Goal: Complete application form

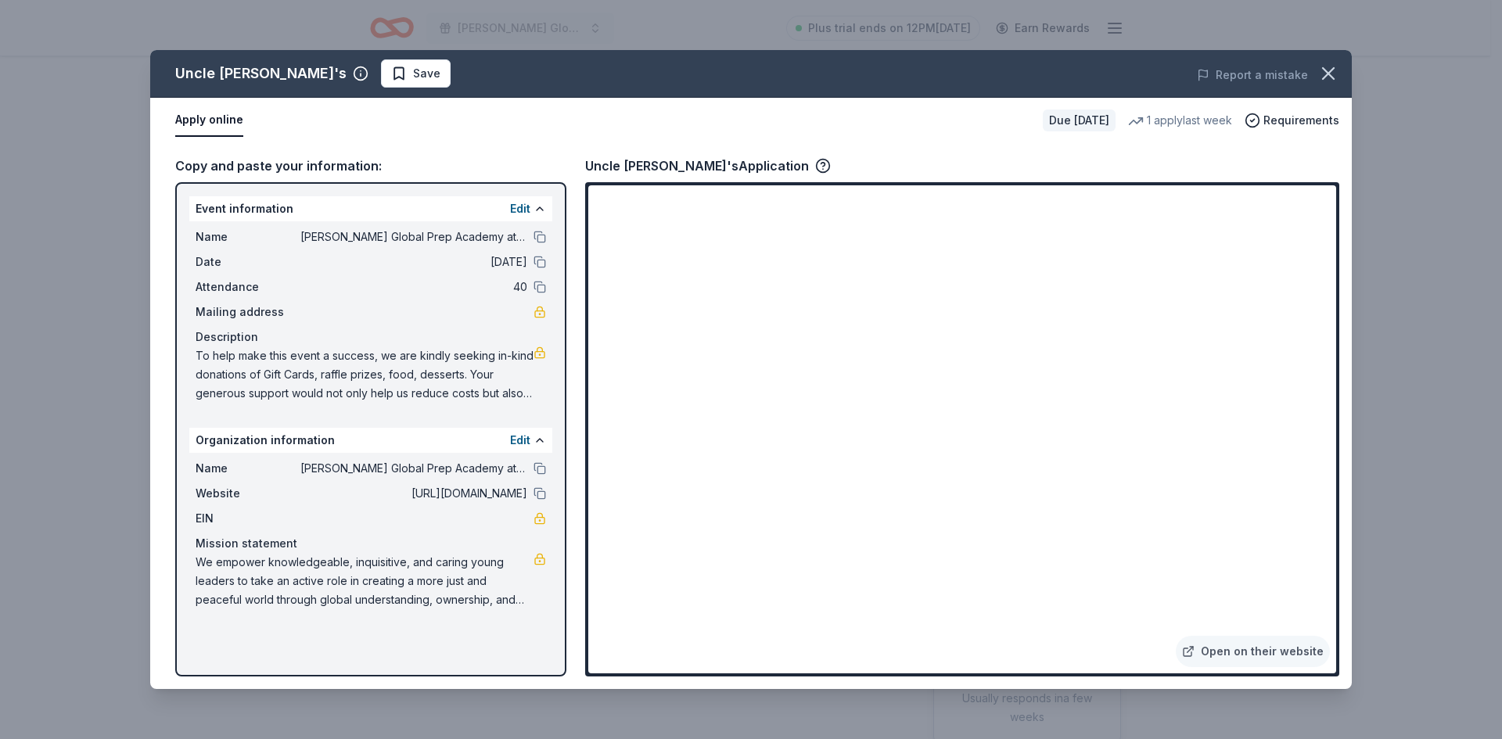
drag, startPoint x: 56, startPoint y: 115, endPoint x: 0, endPoint y: 715, distance: 602.7
click at [0, 564] on div "Uncle Julio's Save Report a mistake Apply online Due in 228 days 1 apply last w…" at bounding box center [751, 369] width 1502 height 739
drag, startPoint x: 1331, startPoint y: 73, endPoint x: 1336, endPoint y: 82, distance: 10.5
click at [1336, 70] on icon "button" at bounding box center [1329, 74] width 22 height 22
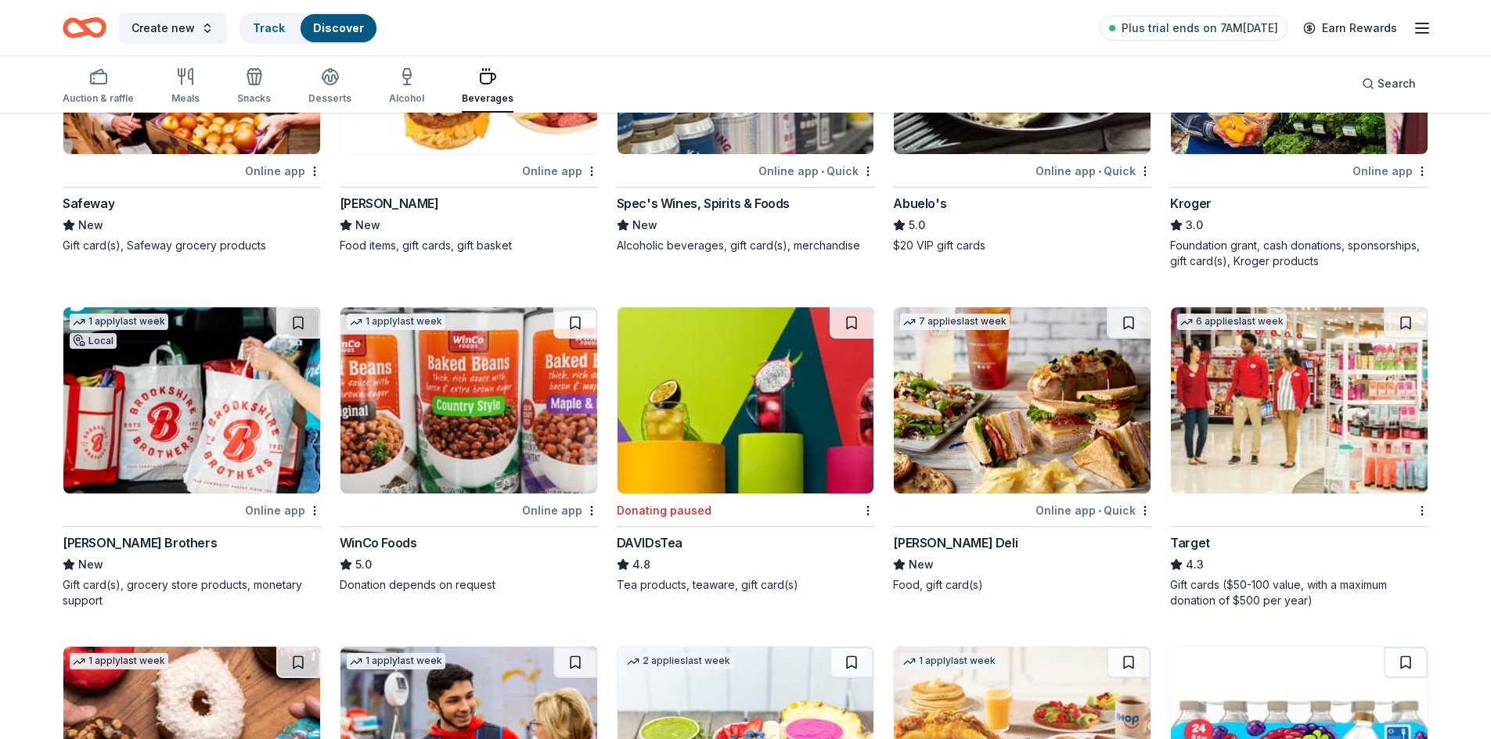
scroll to position [1017, 0]
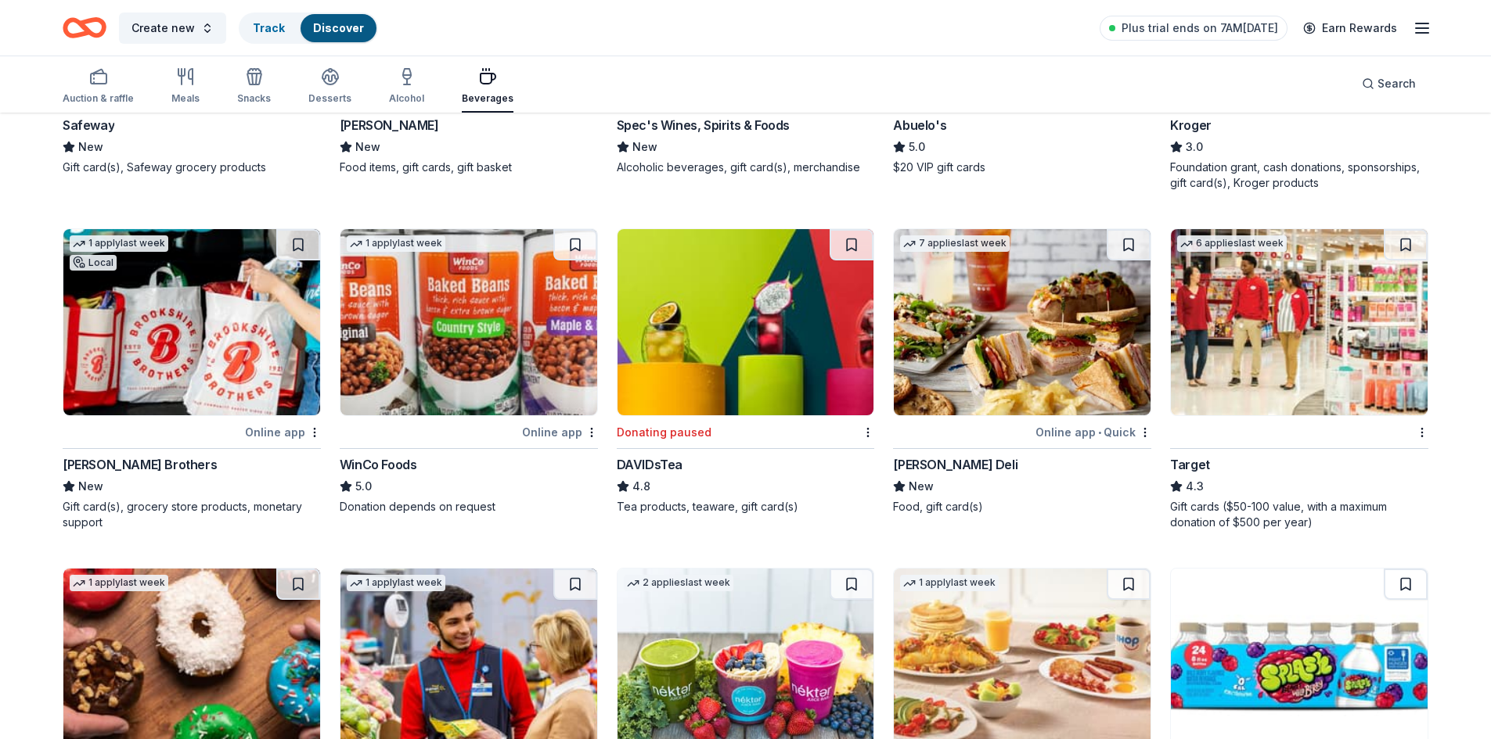
click at [1034, 327] on img at bounding box center [1022, 322] width 257 height 186
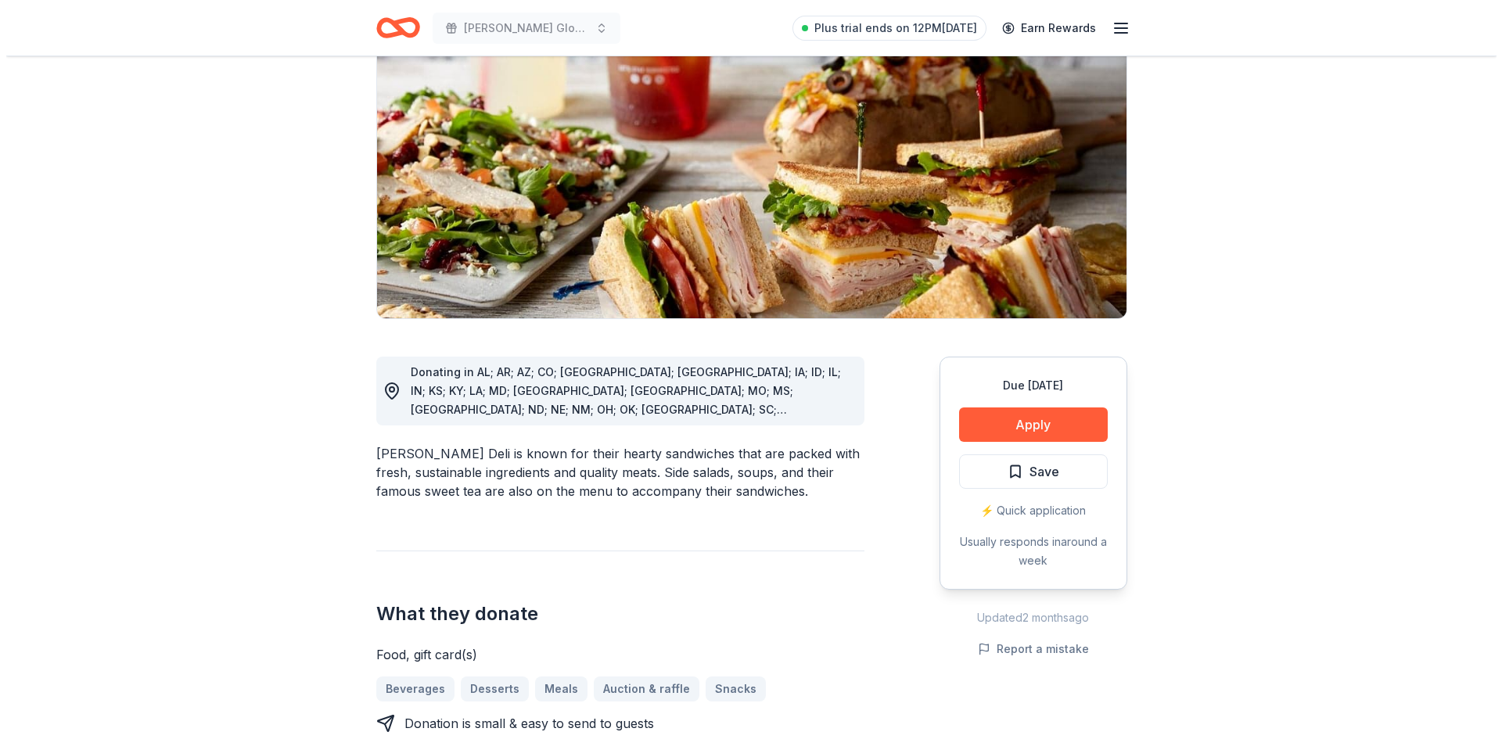
scroll to position [235, 0]
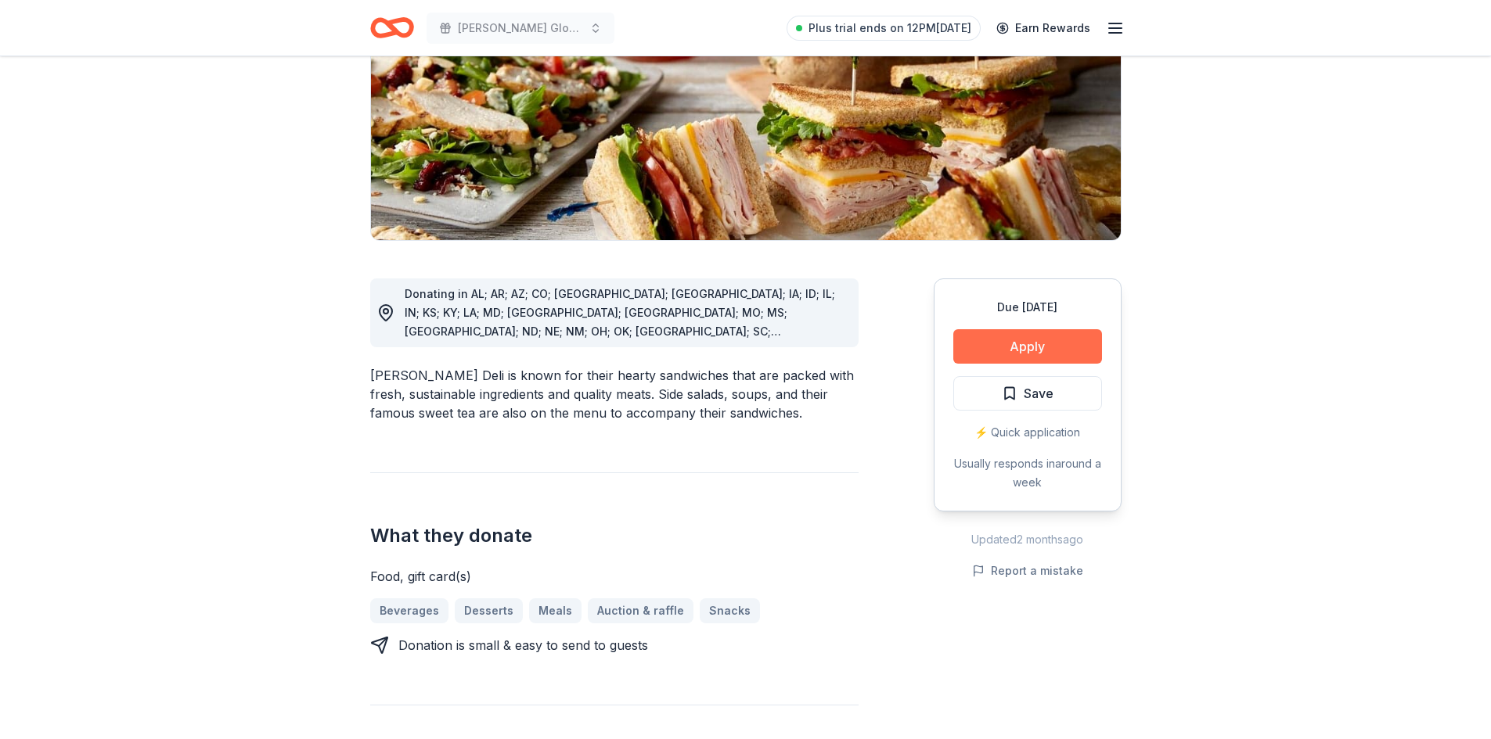
click at [1038, 351] on button "Apply" at bounding box center [1027, 346] width 149 height 34
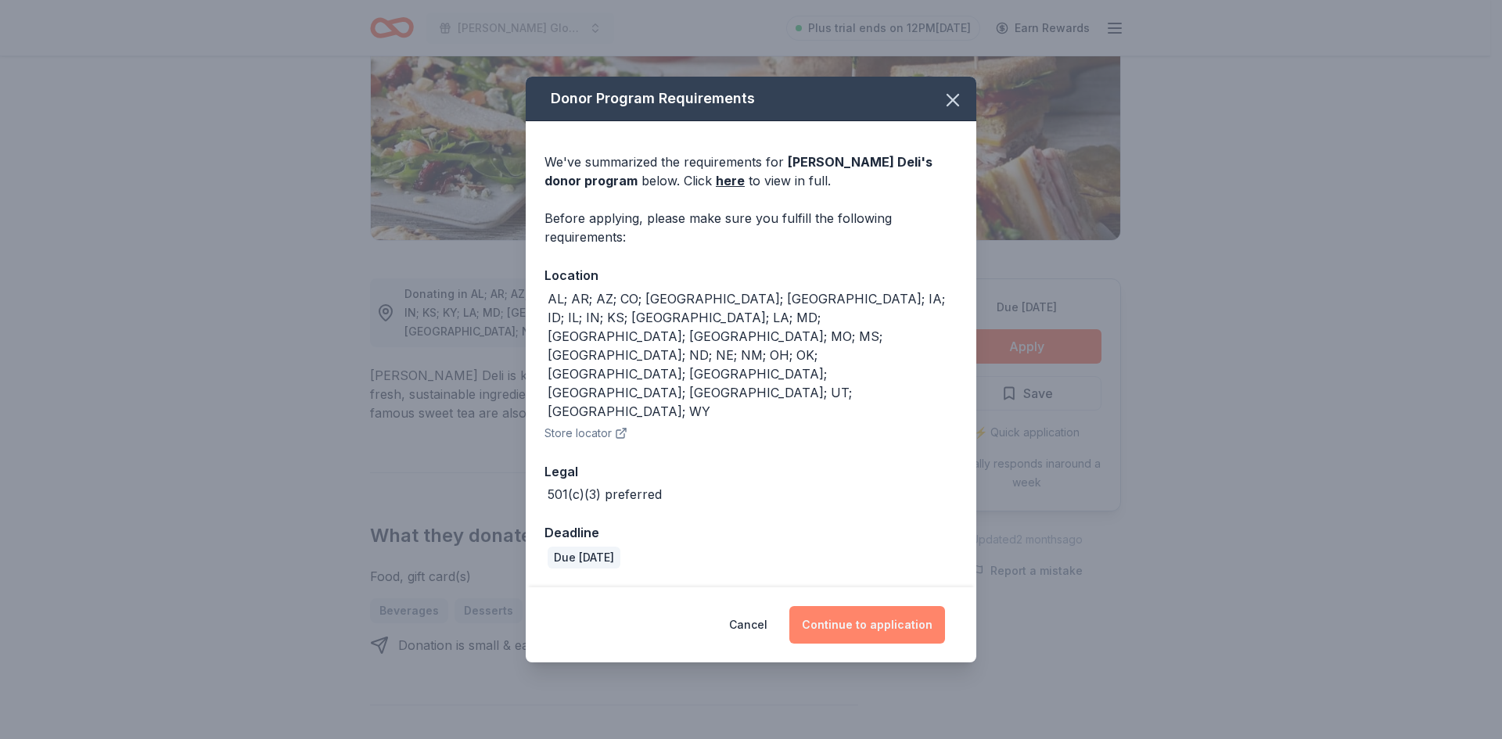
click at [904, 606] on button "Continue to application" at bounding box center [868, 625] width 156 height 38
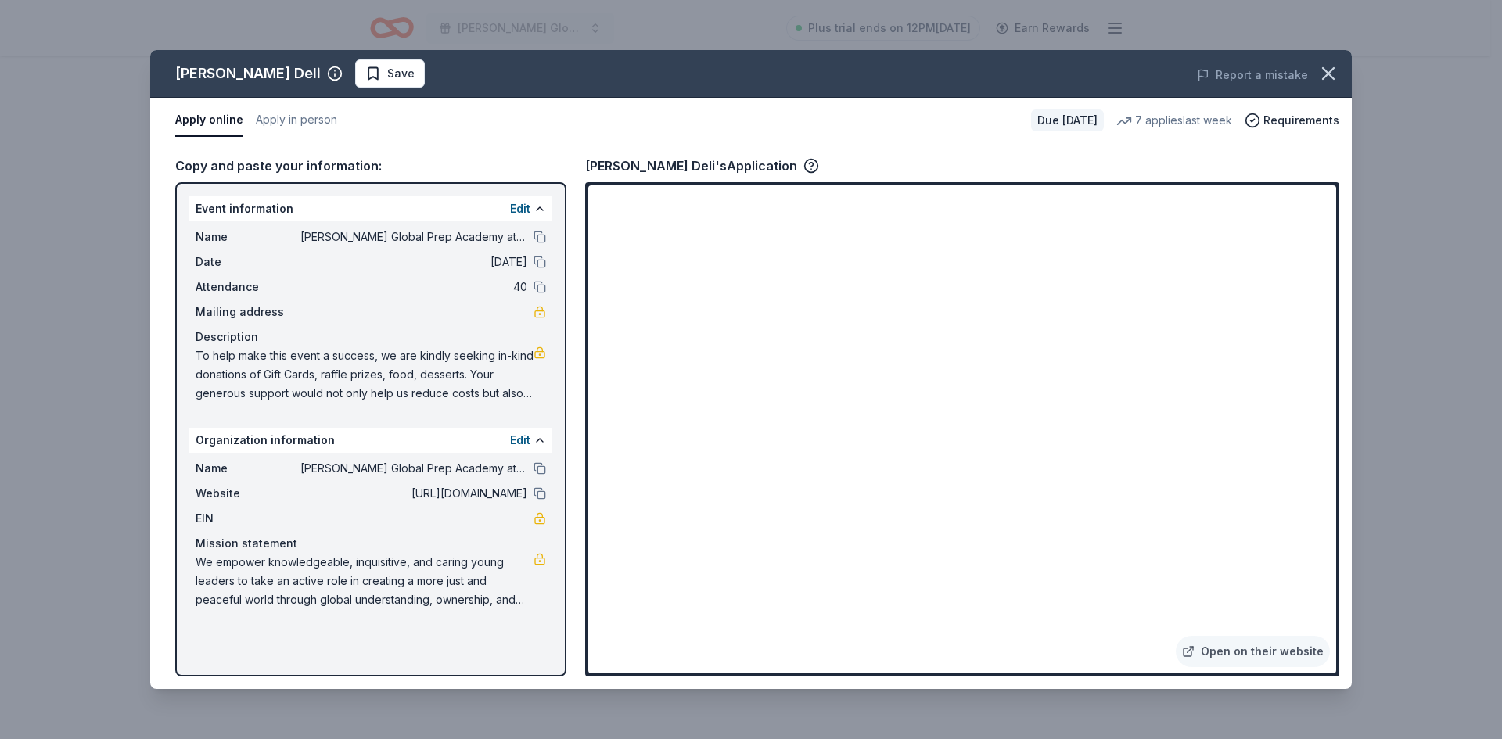
click at [504, 258] on span "05/06/26" at bounding box center [413, 262] width 227 height 19
click at [523, 203] on button "Edit" at bounding box center [520, 209] width 20 height 19
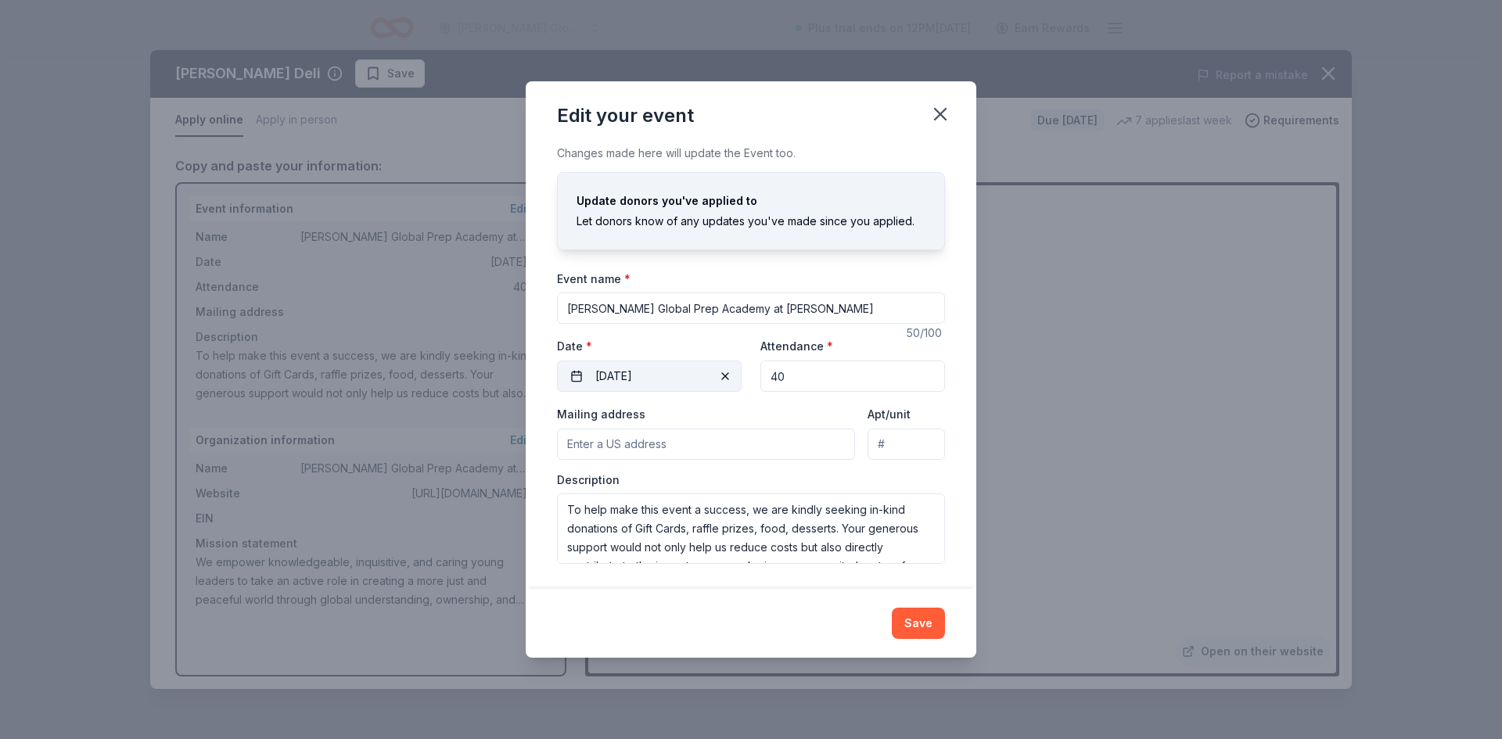
click at [634, 372] on button "05/06/2026" at bounding box center [649, 376] width 185 height 31
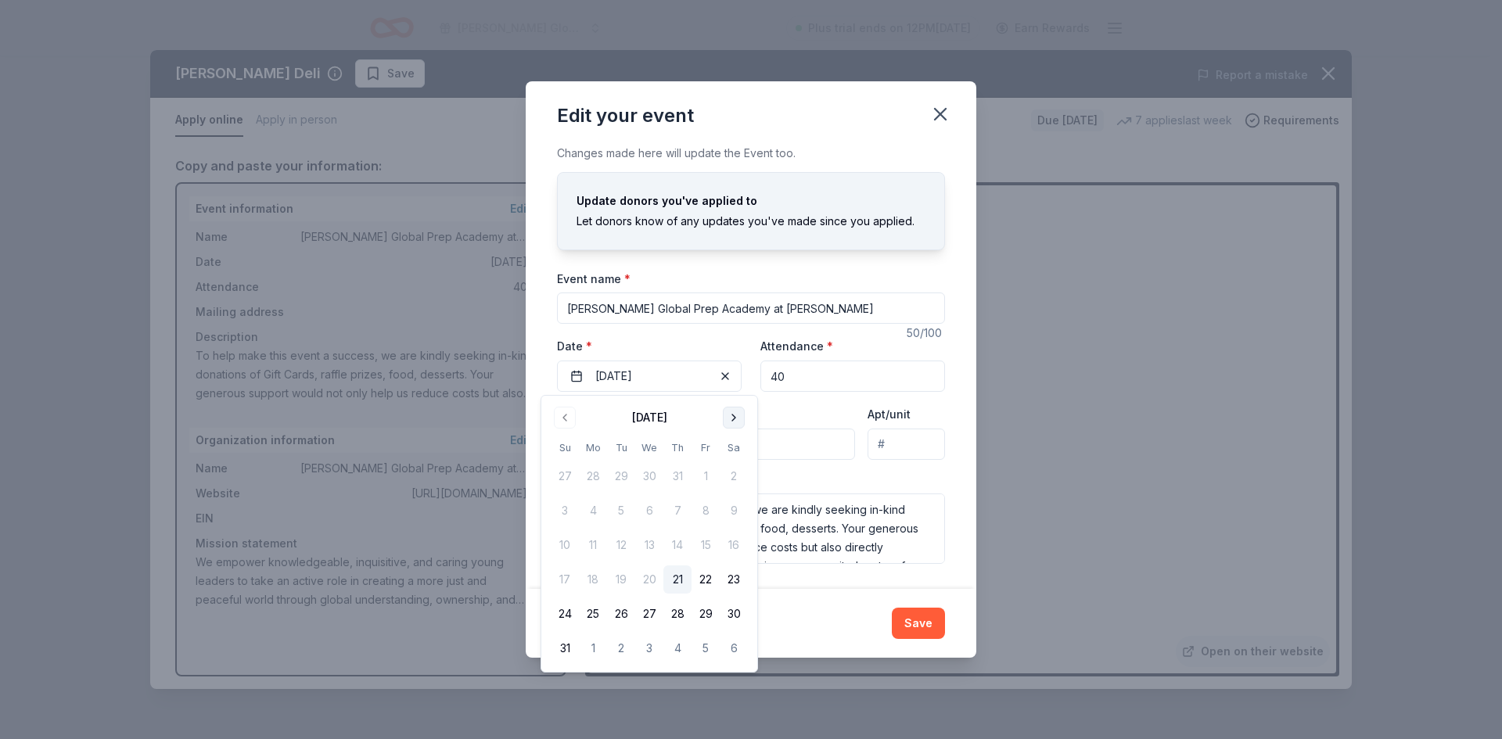
click at [730, 415] on button "Go to next month" at bounding box center [734, 418] width 22 height 22
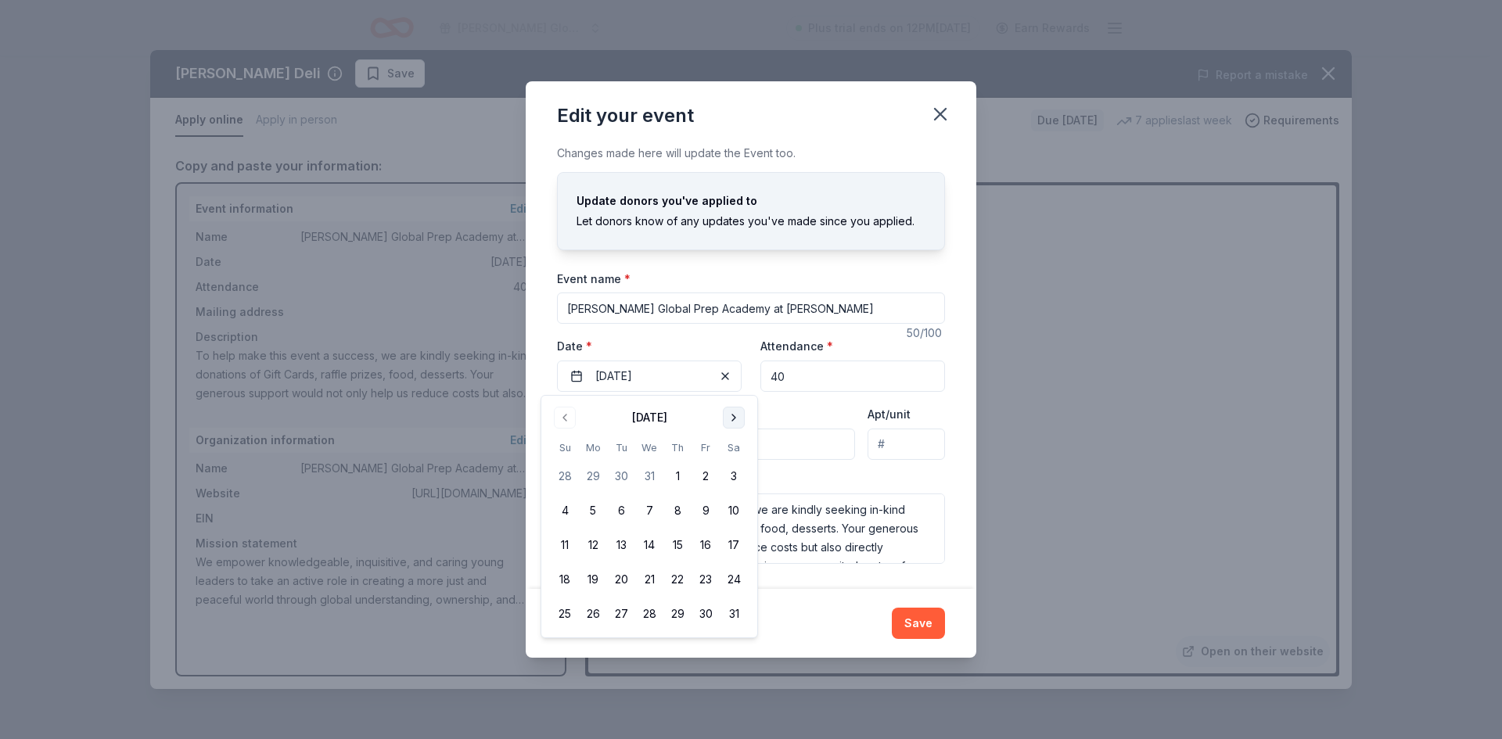
click at [730, 415] on button "Go to next month" at bounding box center [734, 418] width 22 height 22
click at [711, 506] on button "8" at bounding box center [706, 511] width 28 height 28
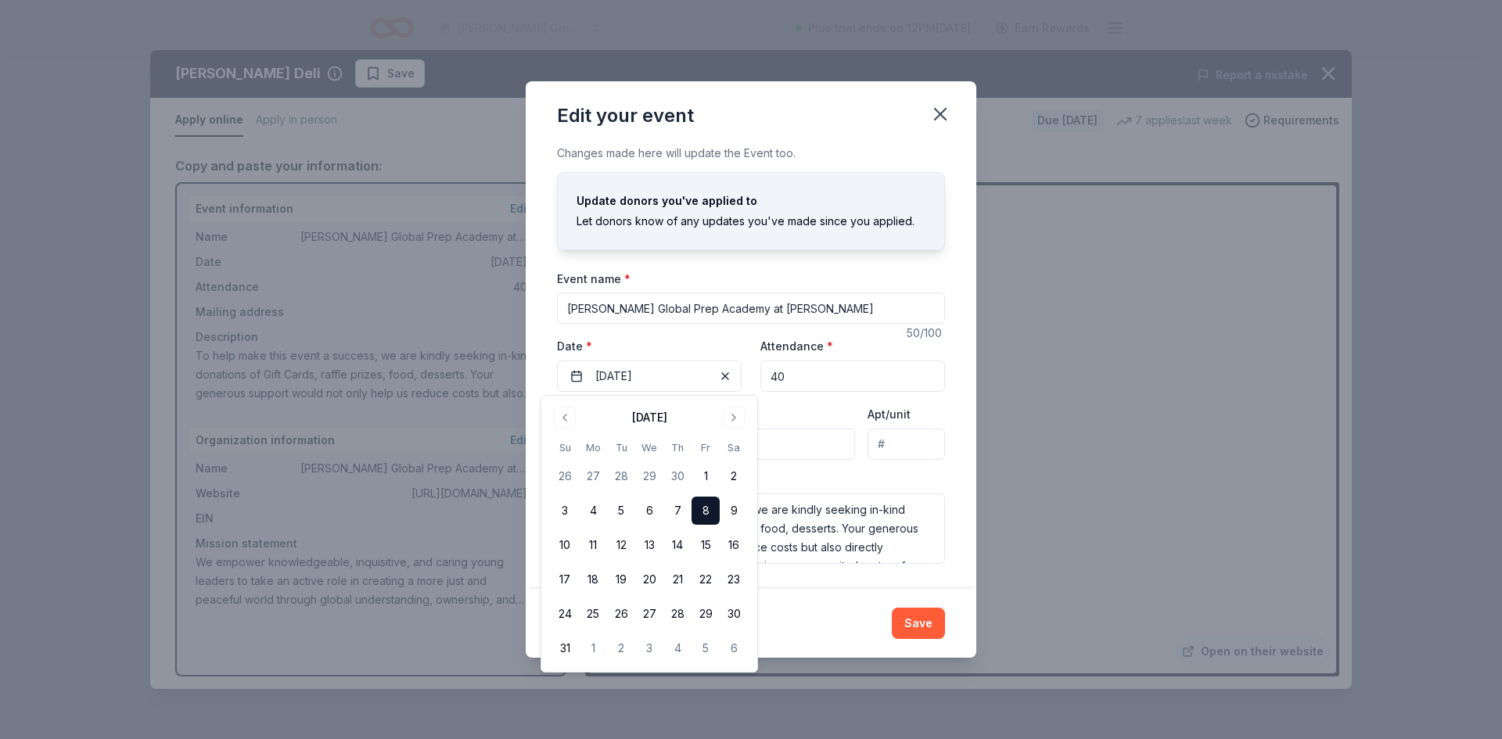
click at [707, 509] on button "8" at bounding box center [706, 511] width 28 height 28
click at [881, 610] on div "Save" at bounding box center [751, 623] width 388 height 31
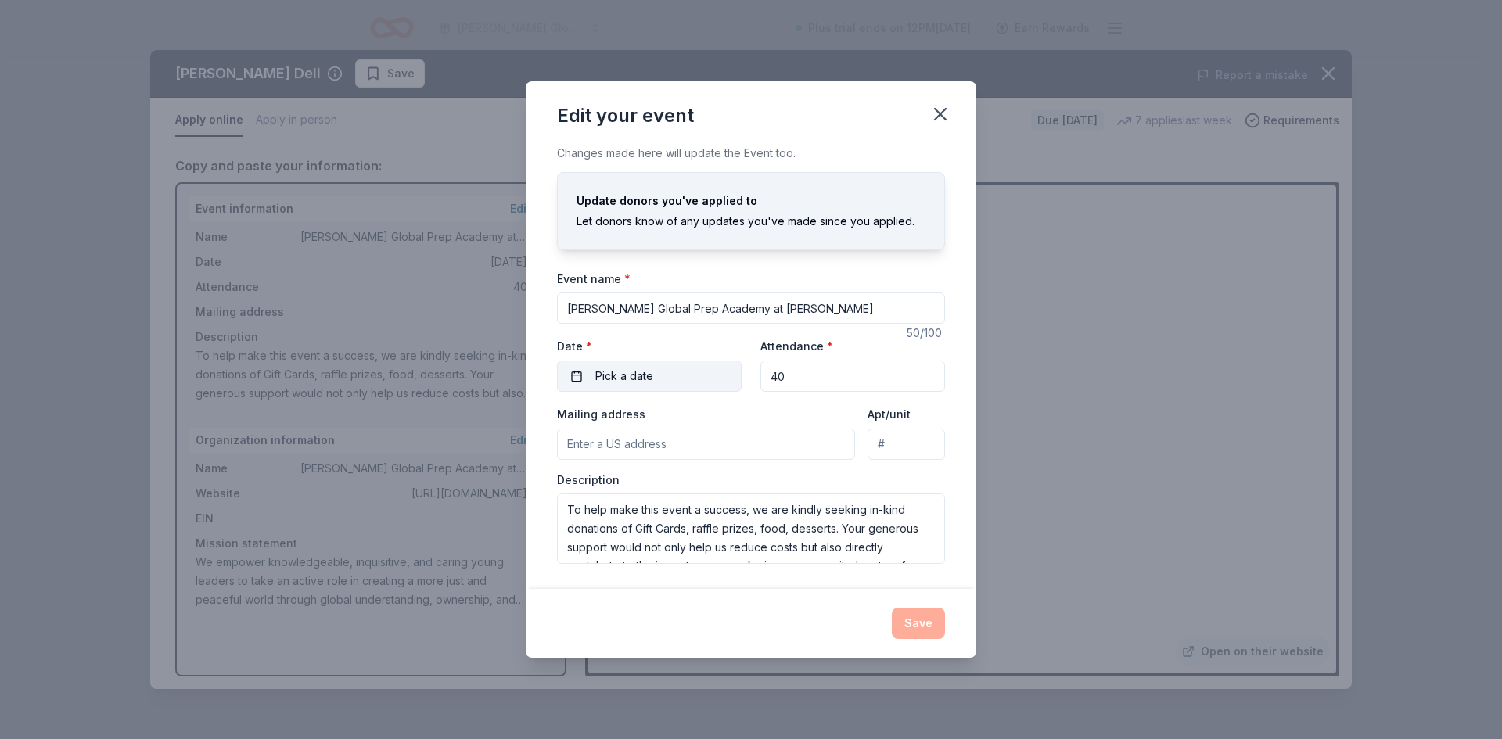
click at [586, 380] on button "Pick a date" at bounding box center [649, 376] width 185 height 31
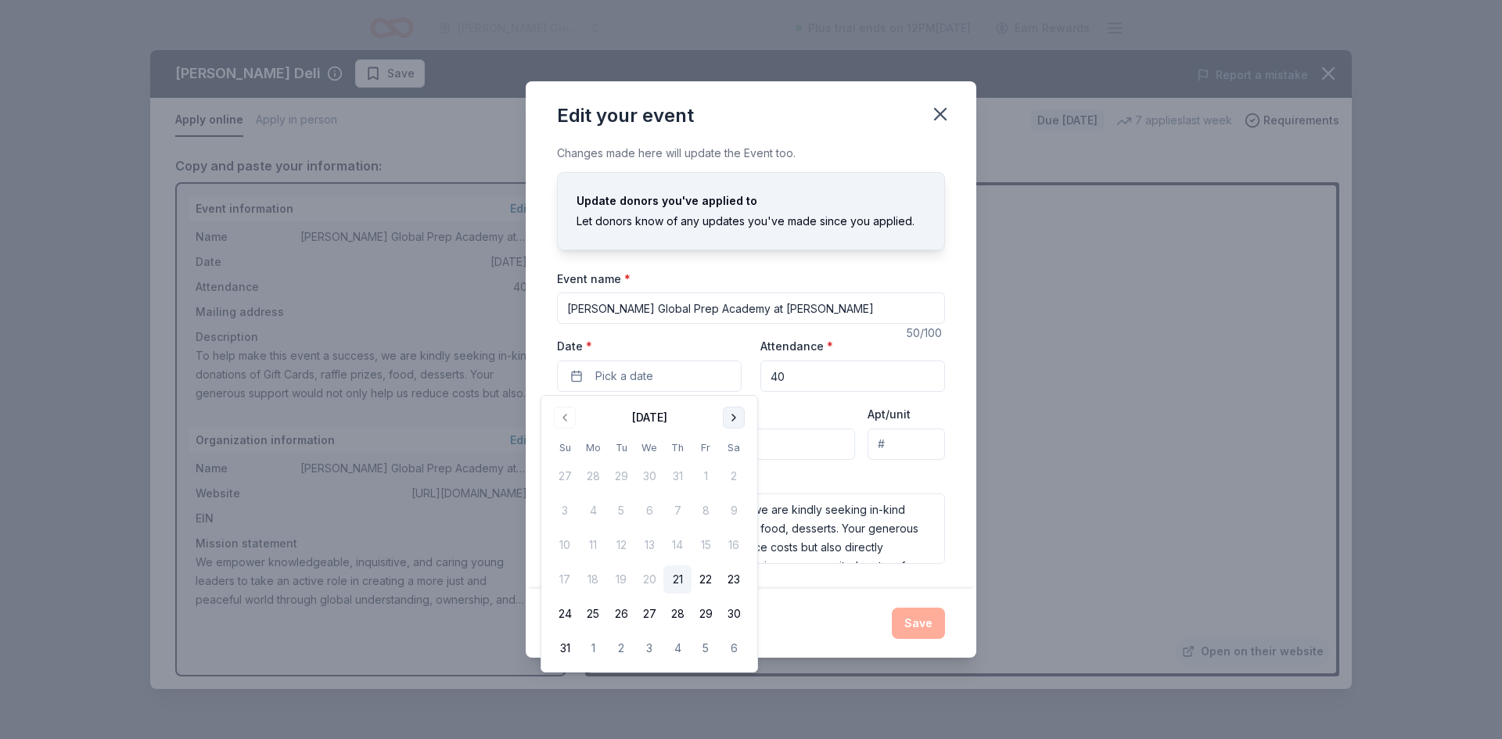
click at [739, 416] on button "Go to next month" at bounding box center [734, 418] width 22 height 22
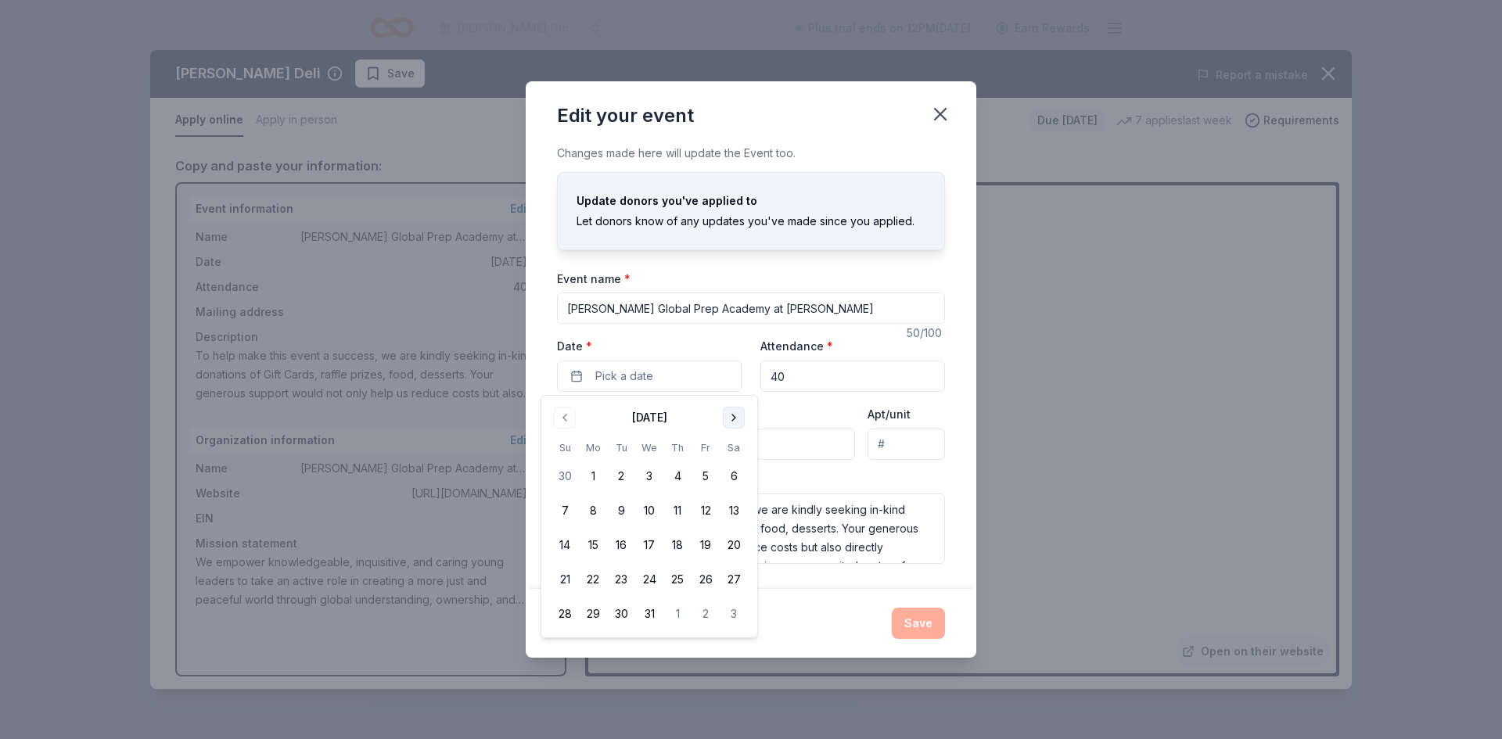
click at [739, 416] on button "Go to next month" at bounding box center [734, 418] width 22 height 22
click at [703, 509] on button "8" at bounding box center [706, 511] width 28 height 28
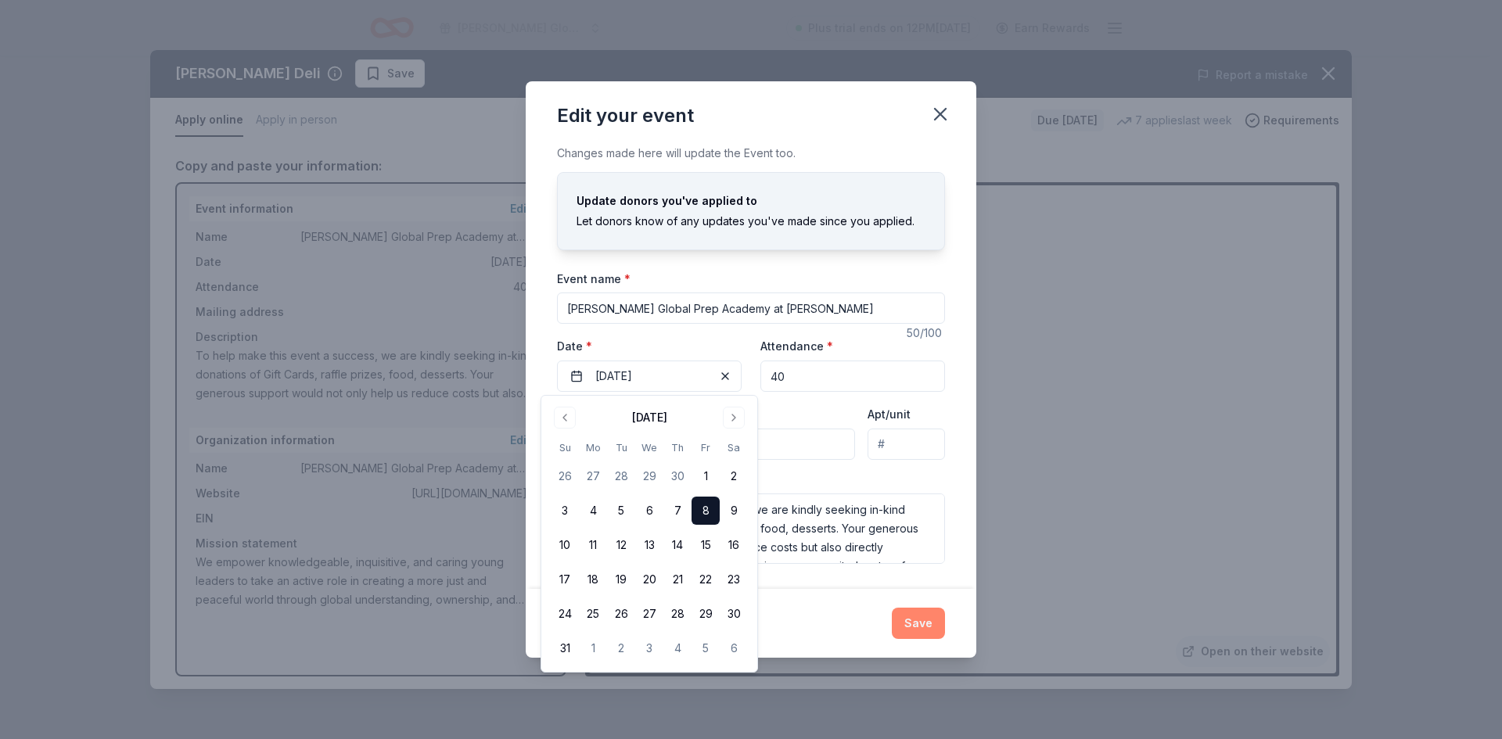
click at [927, 631] on button "Save" at bounding box center [918, 623] width 53 height 31
